Goal: Communication & Community: Participate in discussion

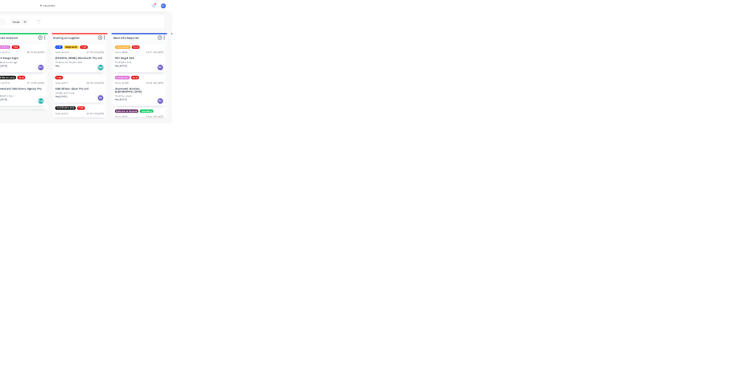
scroll to position [699, 0]
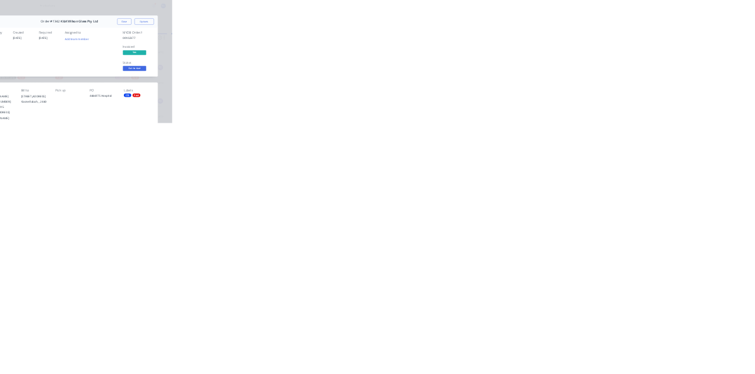
click at [754, 34] on div "Order details Collaborate Checklists 0/0 Tracking Linked Orders Timeline Order …" at bounding box center [377, 187] width 755 height 374
click at [631, 65] on button "Close" at bounding box center [609, 65] width 43 height 19
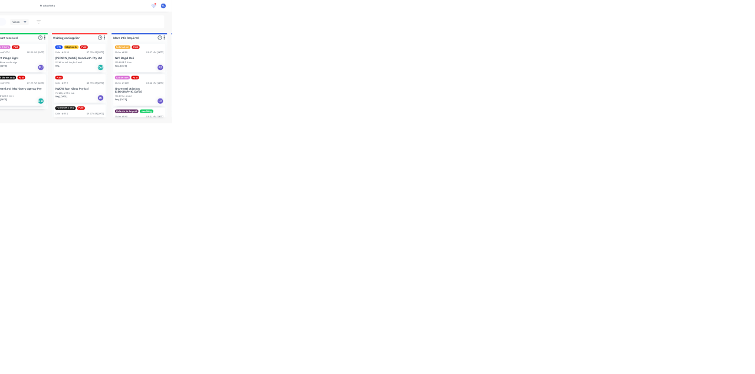
scroll to position [0, 0]
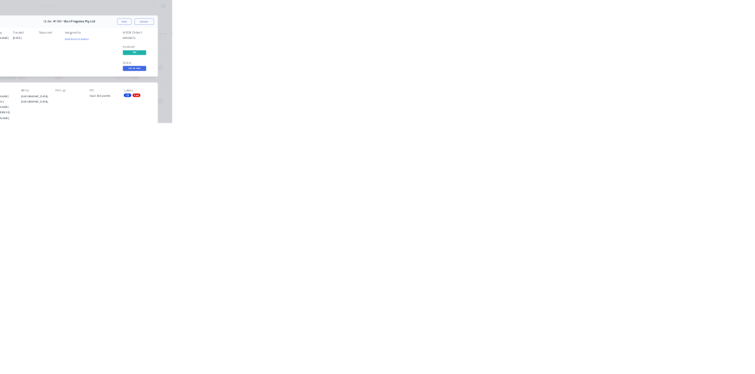
click at [754, 32] on div "Order details Collaborate Checklists 0/0 Tracking Linked Orders Timeline Order …" at bounding box center [377, 187] width 755 height 374
click at [631, 65] on button "Close" at bounding box center [609, 65] width 43 height 19
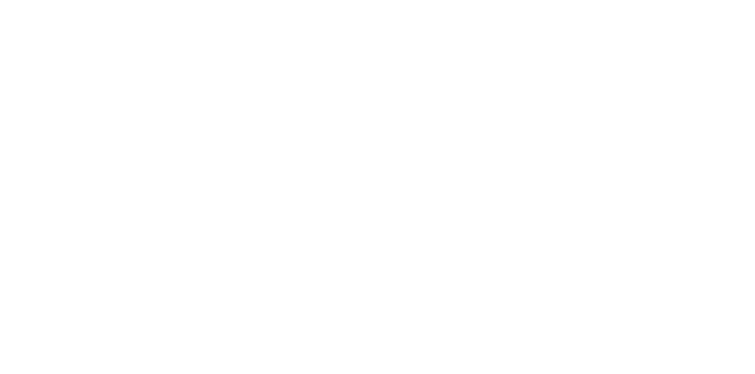
click at [156, 106] on button "Collaborate" at bounding box center [100, 102] width 112 height 29
click at [531, 347] on div at bounding box center [379, 341] width 302 height 12
click at [663, 350] on button "Send" at bounding box center [640, 341] width 47 height 18
click at [631, 60] on button "Close" at bounding box center [609, 65] width 43 height 19
